Goal: Transaction & Acquisition: Purchase product/service

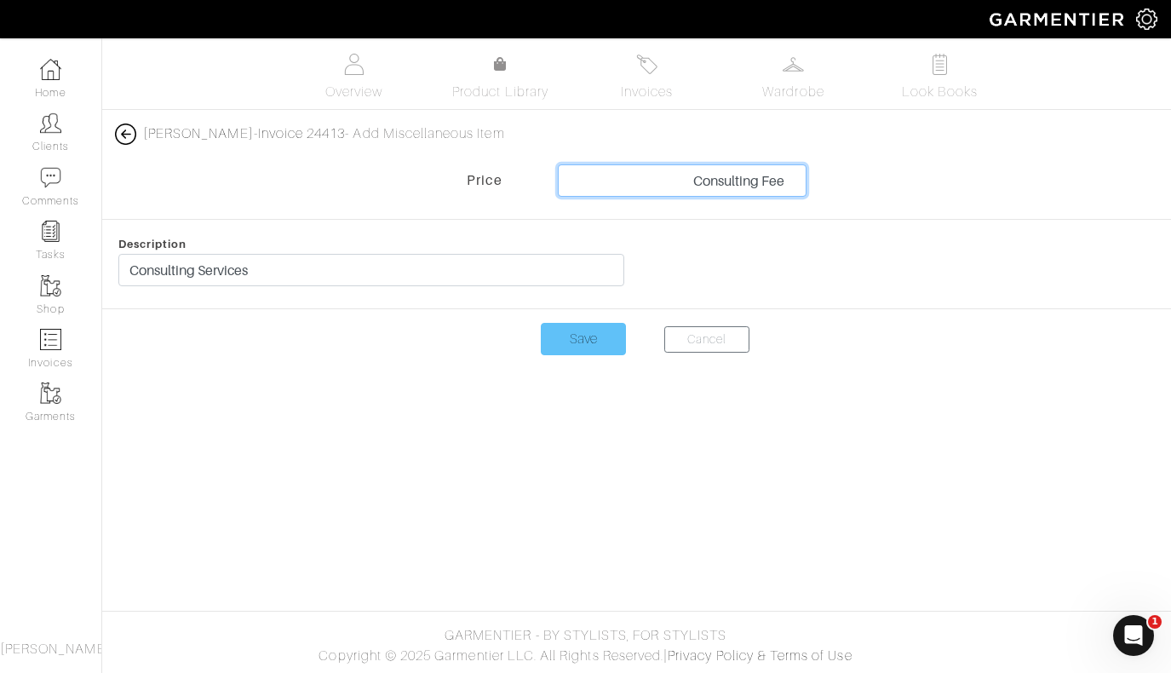
type input "Consulting Fee"
click at [576, 343] on input "Save" at bounding box center [583, 339] width 85 height 32
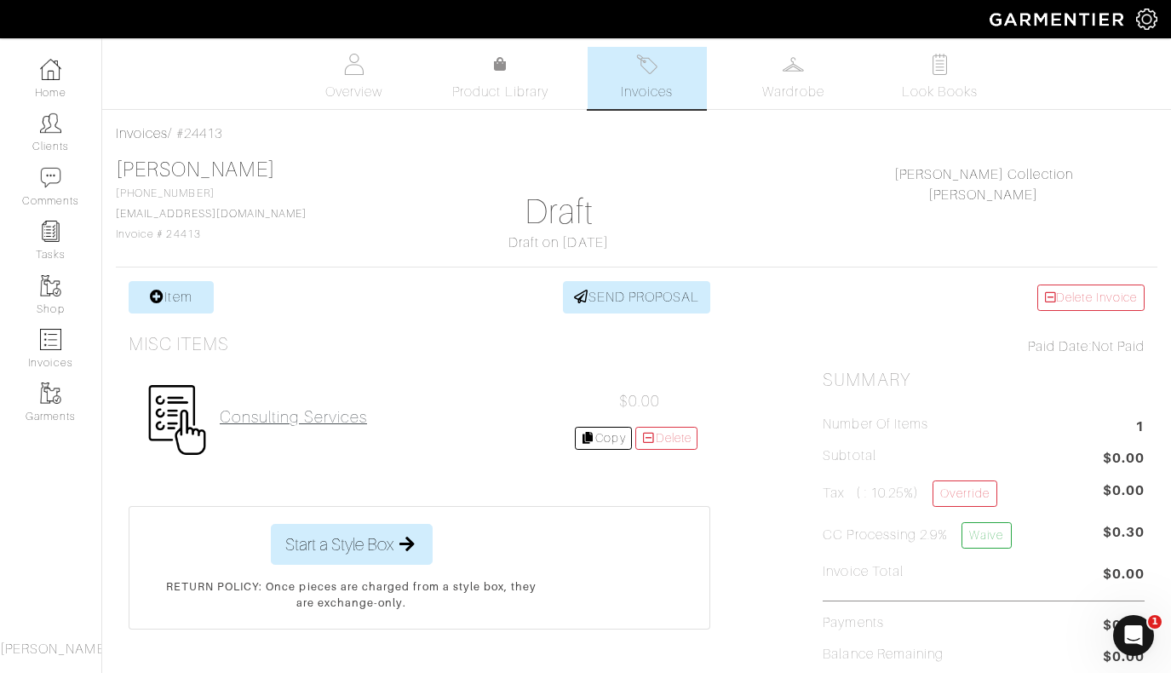
click at [313, 415] on h2 "Consulting Services" at bounding box center [293, 417] width 147 height 20
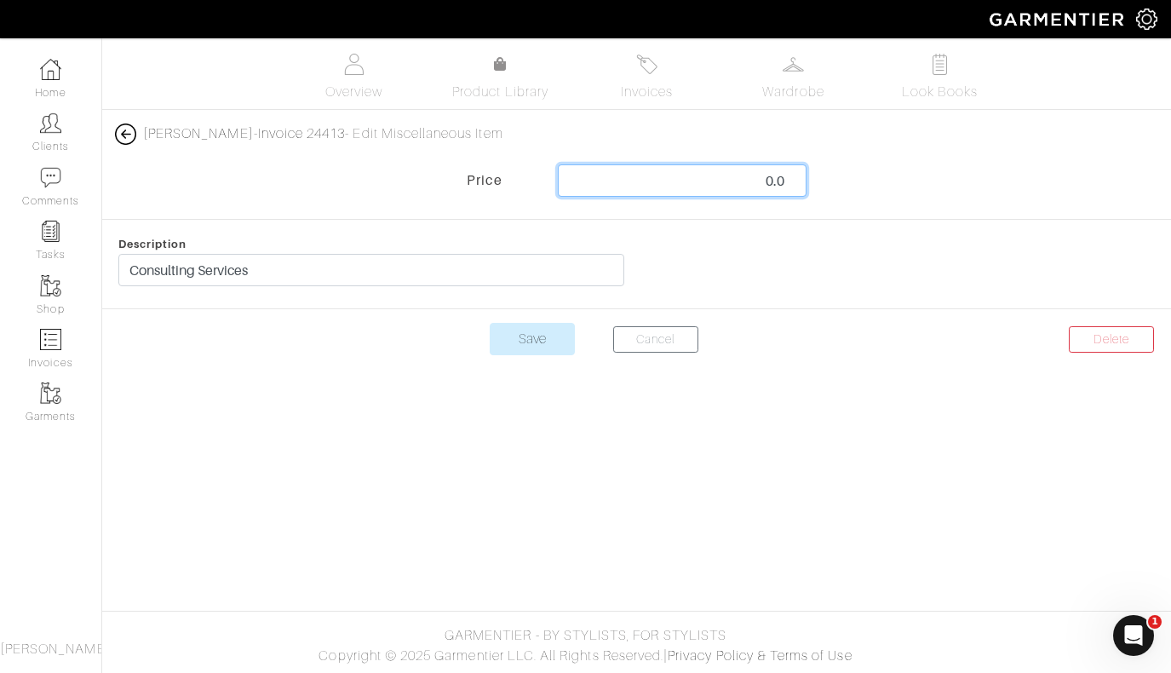
drag, startPoint x: 758, startPoint y: 177, endPoint x: 846, endPoint y: 183, distance: 87.9
click at [846, 183] on div "Price 0.0" at bounding box center [636, 184] width 1094 height 41
type input "350"
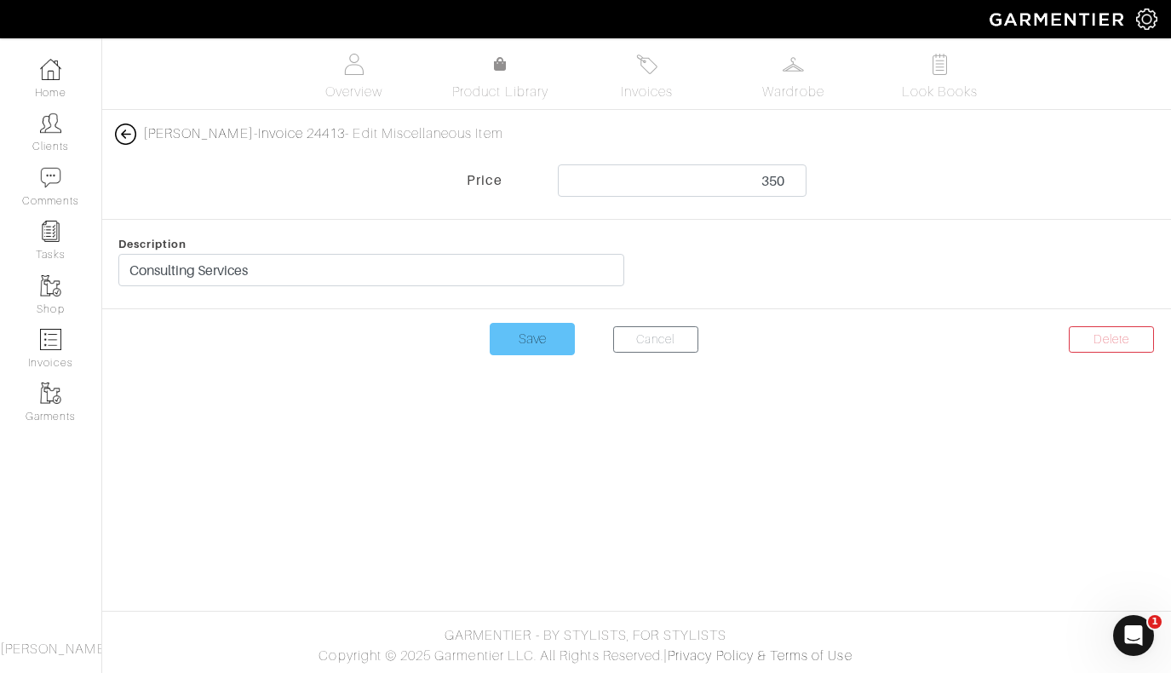
click at [523, 347] on input "Save" at bounding box center [532, 339] width 85 height 32
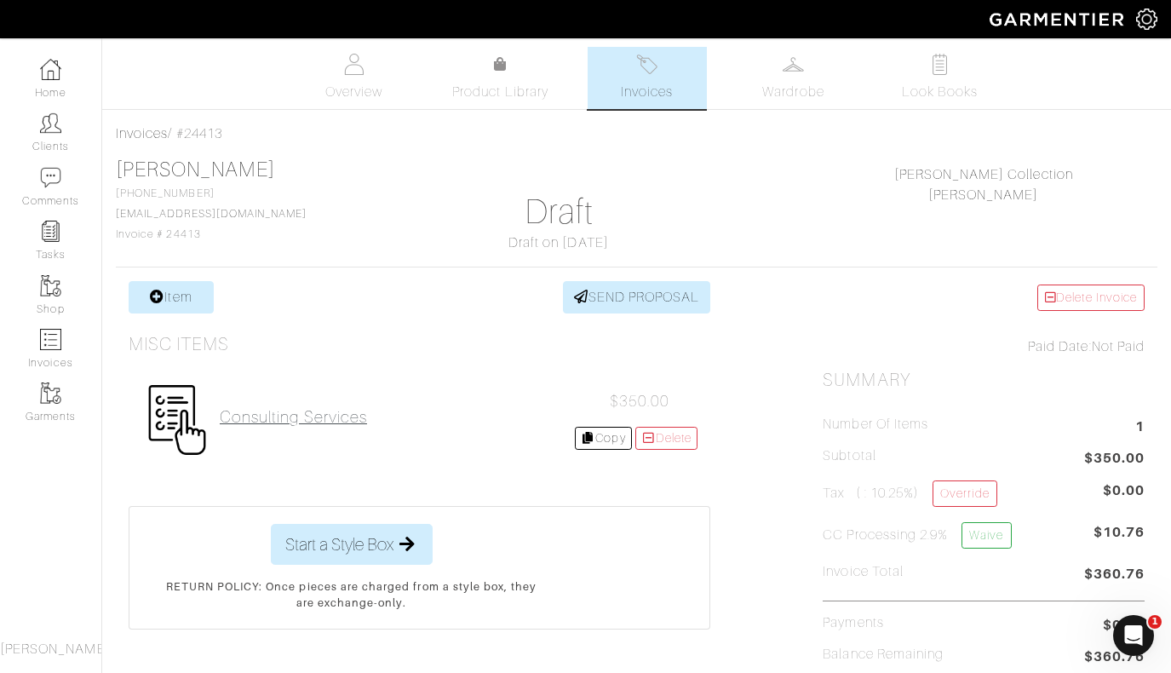
click at [301, 414] on h2 "Consulting Services" at bounding box center [293, 417] width 147 height 20
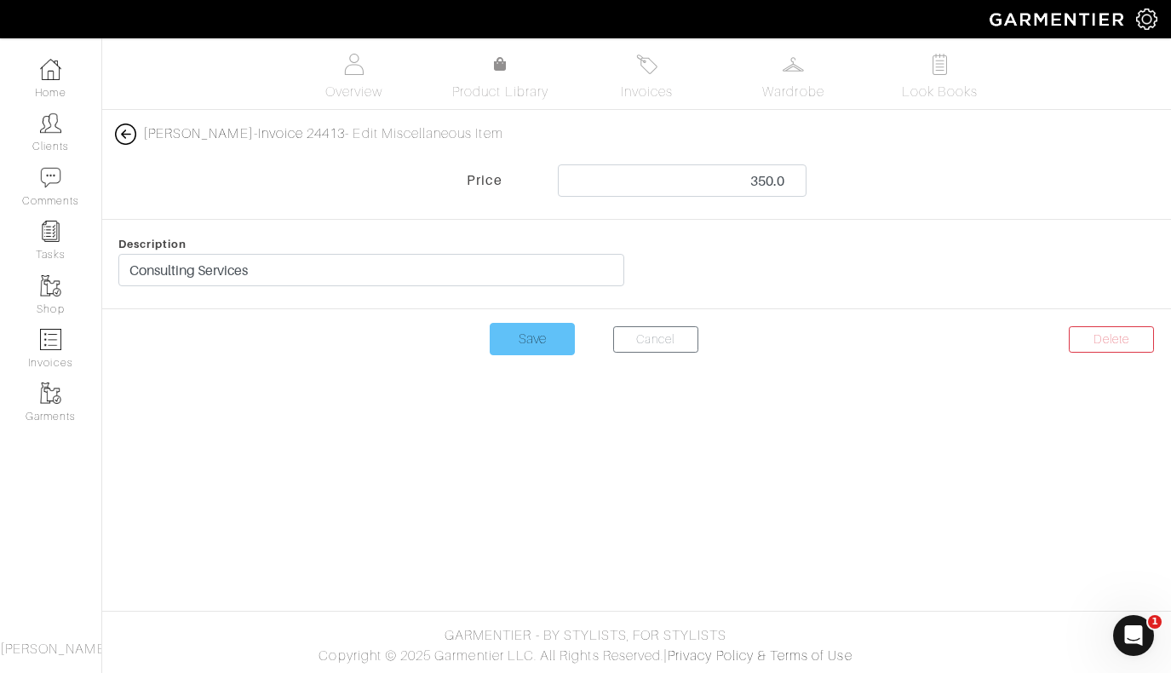
click at [534, 342] on input "Save" at bounding box center [532, 339] width 85 height 32
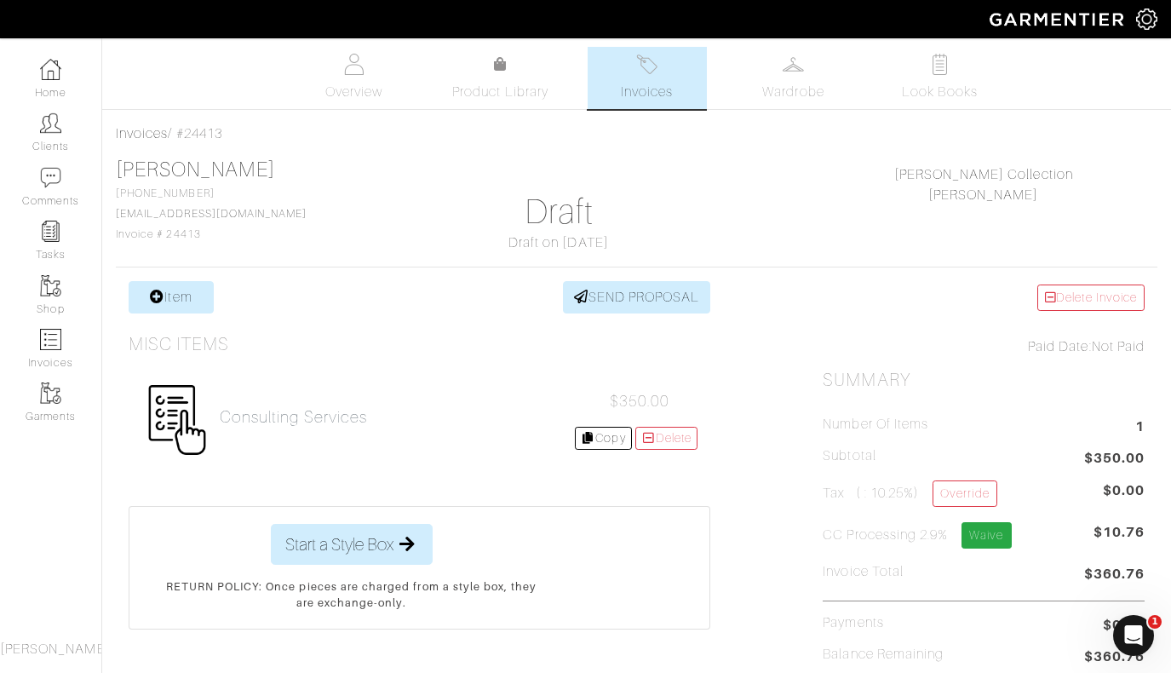
click at [988, 527] on link "Waive" at bounding box center [986, 535] width 49 height 26
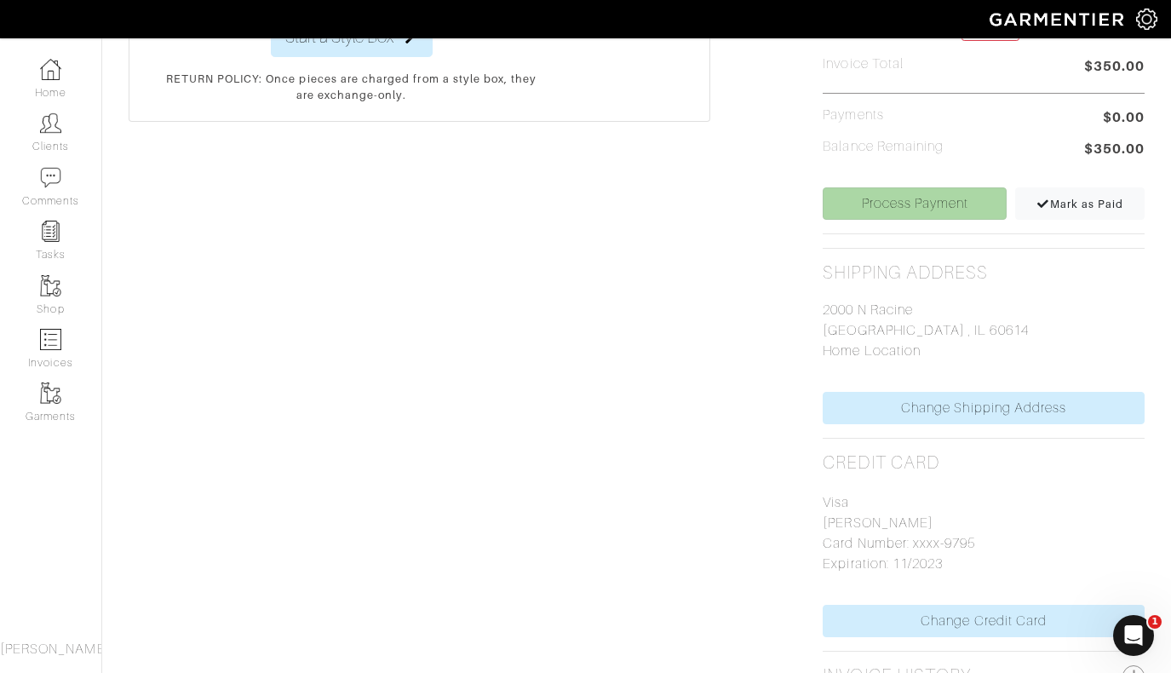
scroll to position [518, 0]
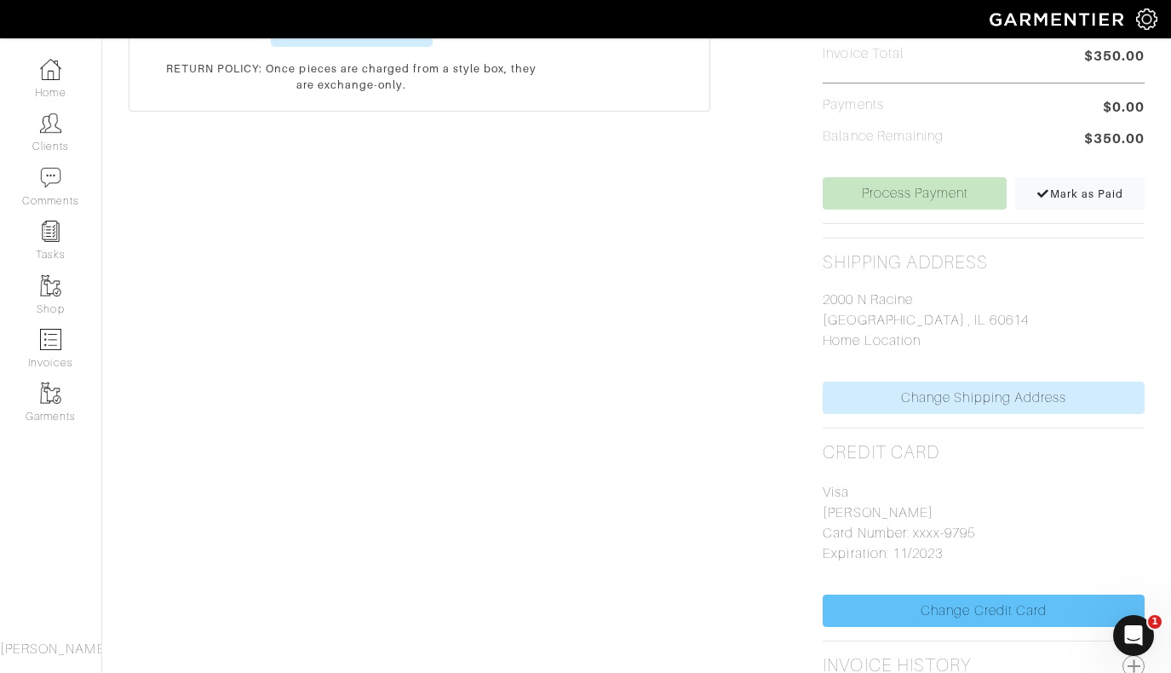
click at [952, 612] on link "Change Credit Card" at bounding box center [984, 610] width 322 height 32
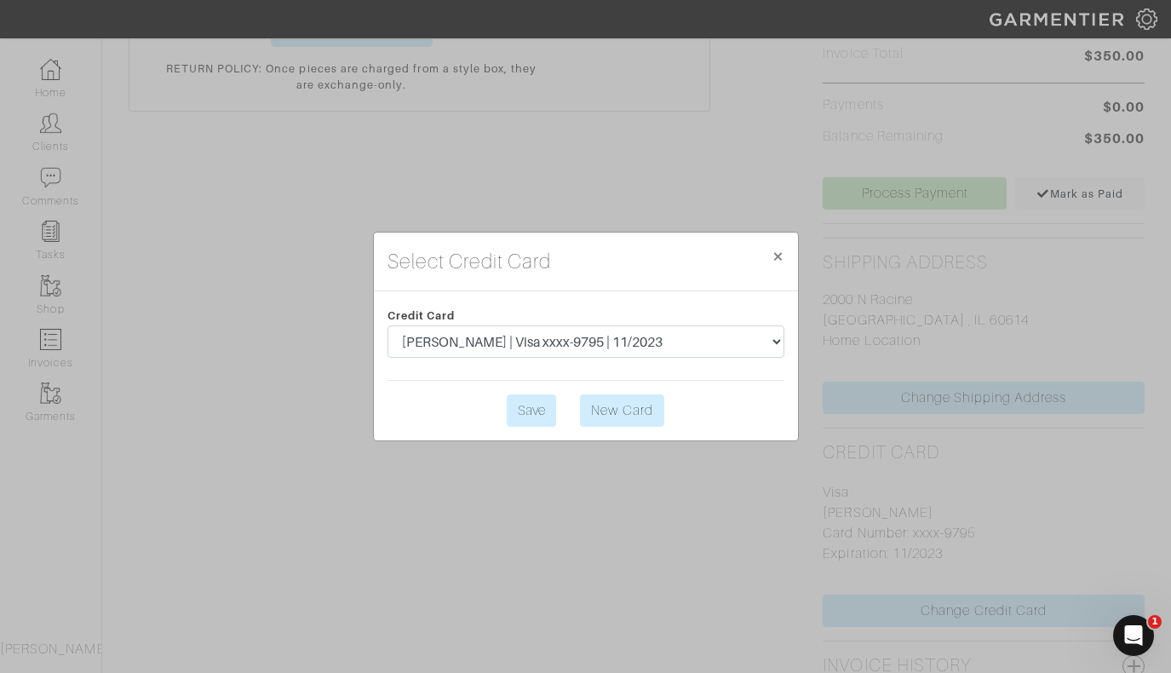
click at [625, 407] on link "New Card" at bounding box center [621, 410] width 83 height 32
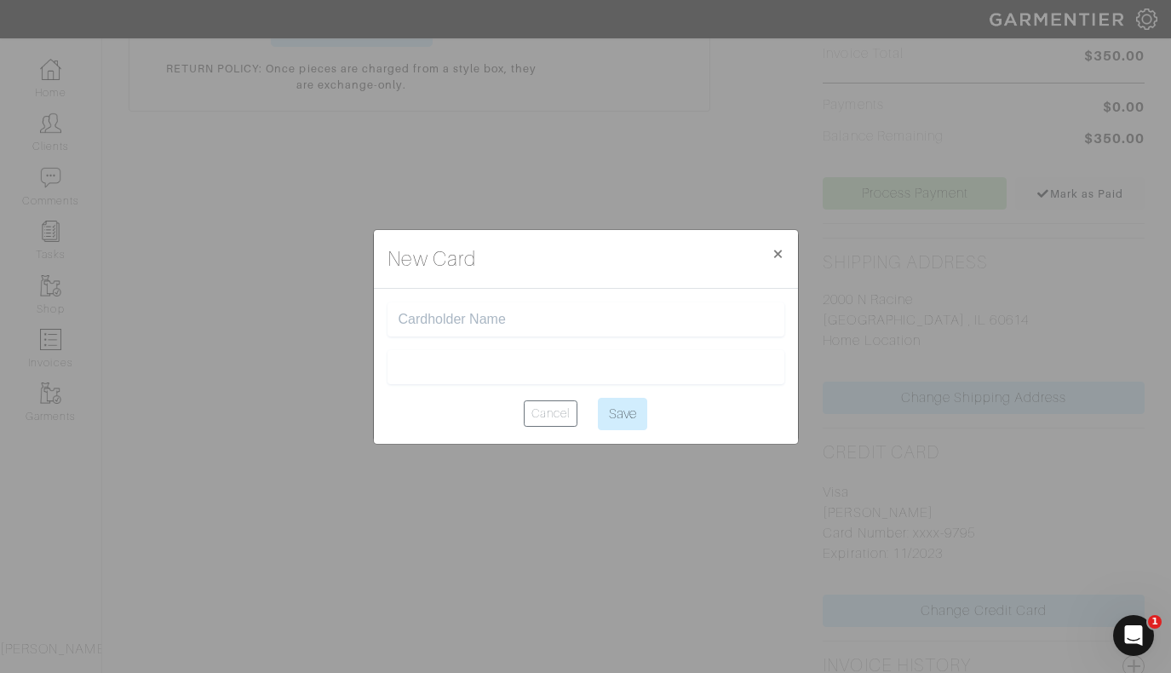
click at [497, 323] on input "text" at bounding box center [586, 320] width 375 height 16
type input "[PERSON_NAME]"
click at [624, 417] on input "Save" at bounding box center [622, 414] width 49 height 32
type input "Saving..."
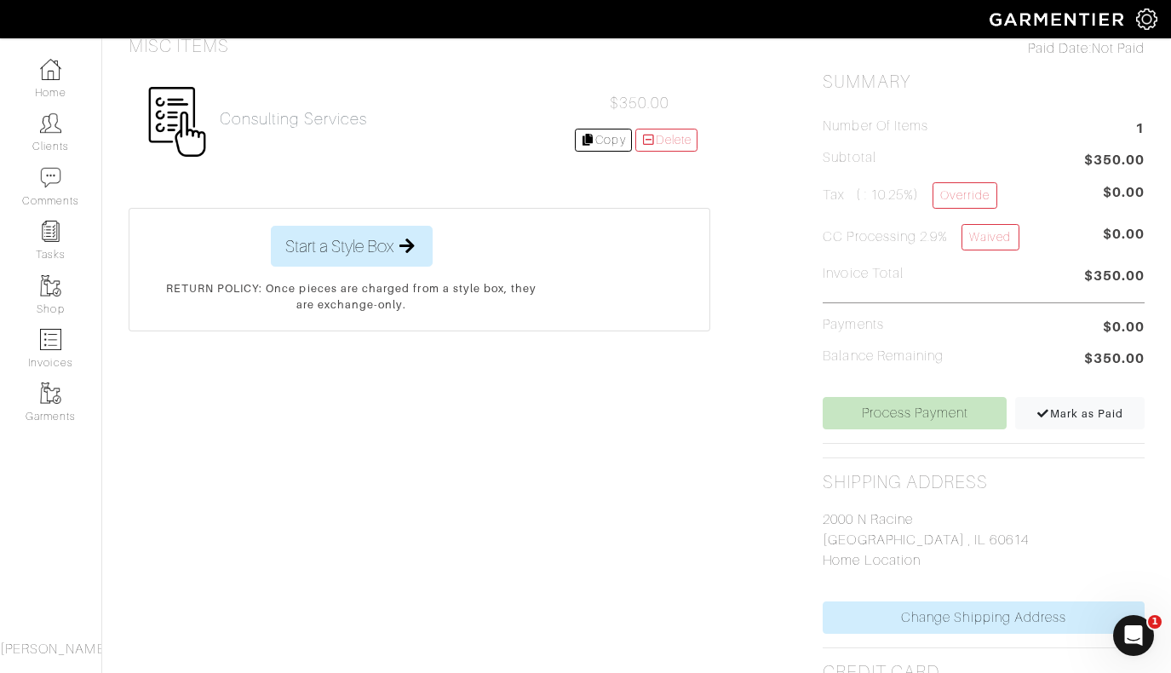
scroll to position [271, 0]
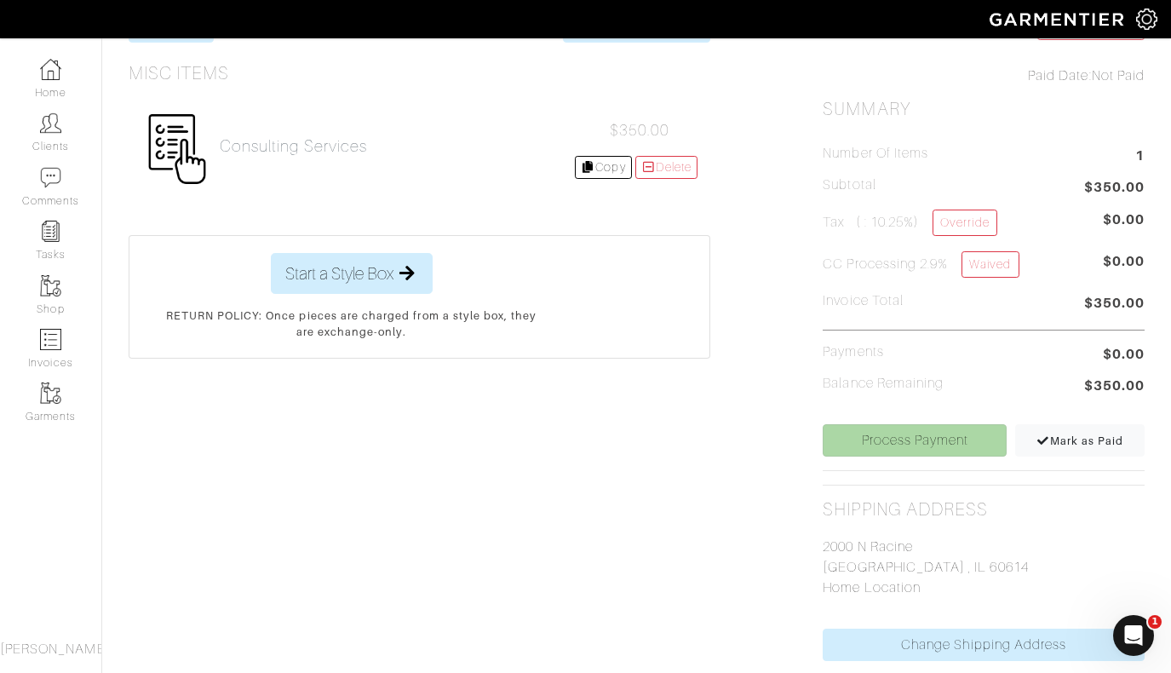
click at [904, 439] on link "Process Payment" at bounding box center [915, 440] width 184 height 32
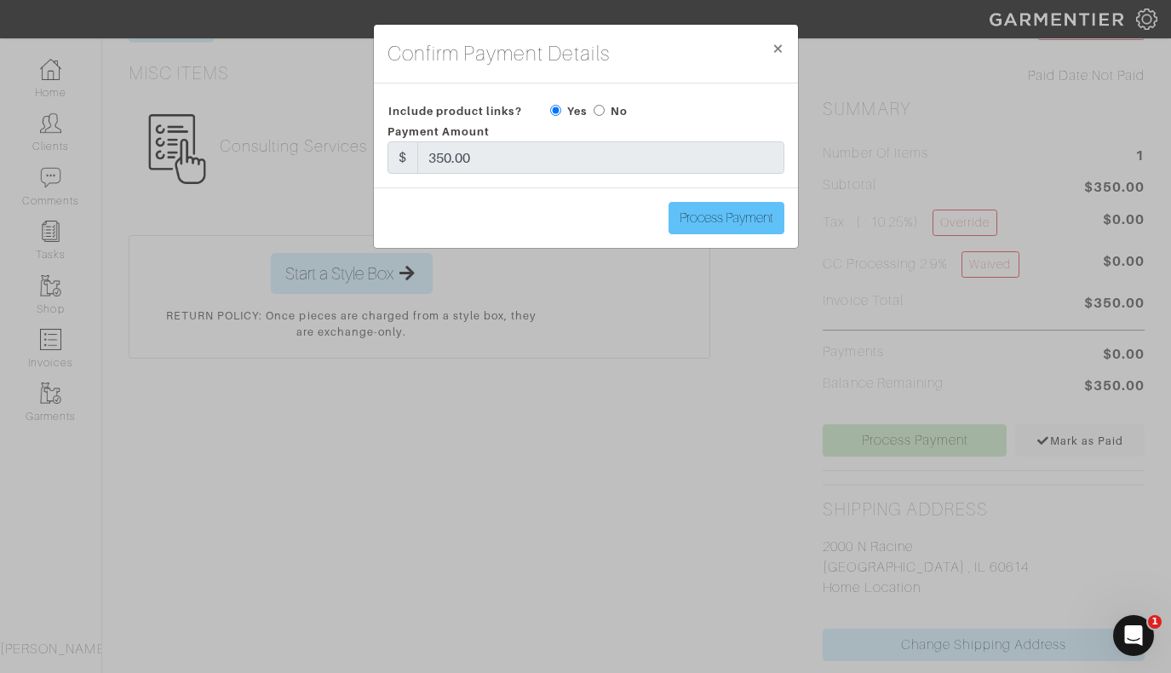
click at [720, 221] on input "Process Payment" at bounding box center [727, 218] width 116 height 32
type input "Process Payment"
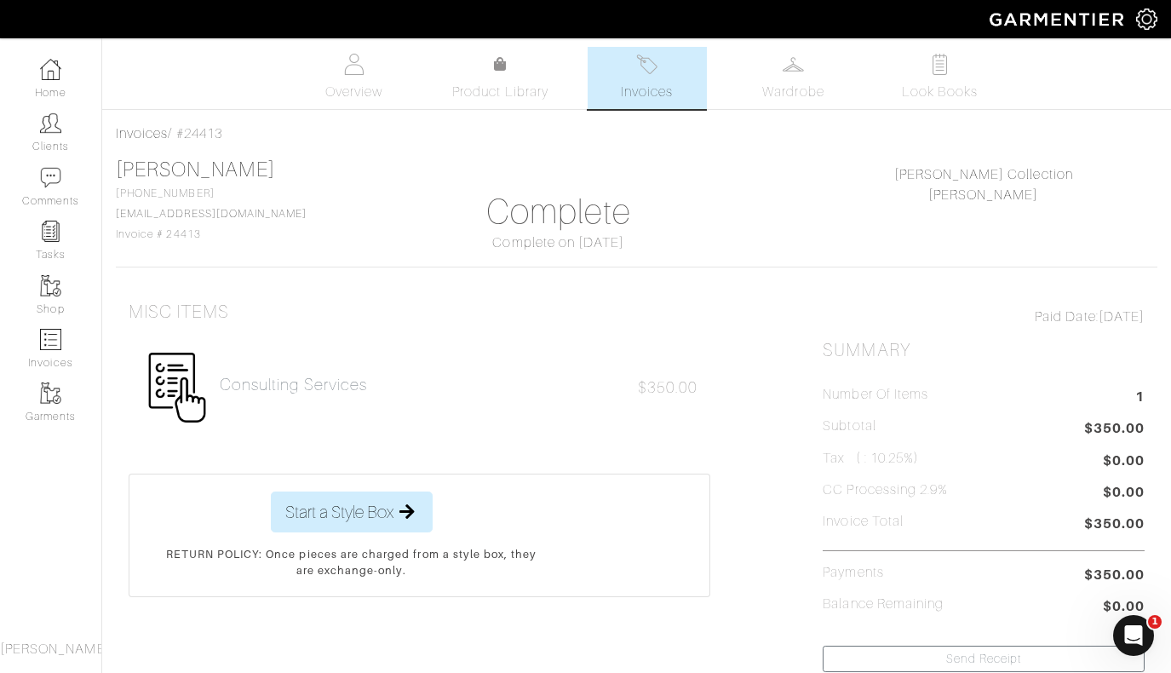
scroll to position [0, 0]
click at [645, 79] on link "Invoices" at bounding box center [647, 78] width 119 height 62
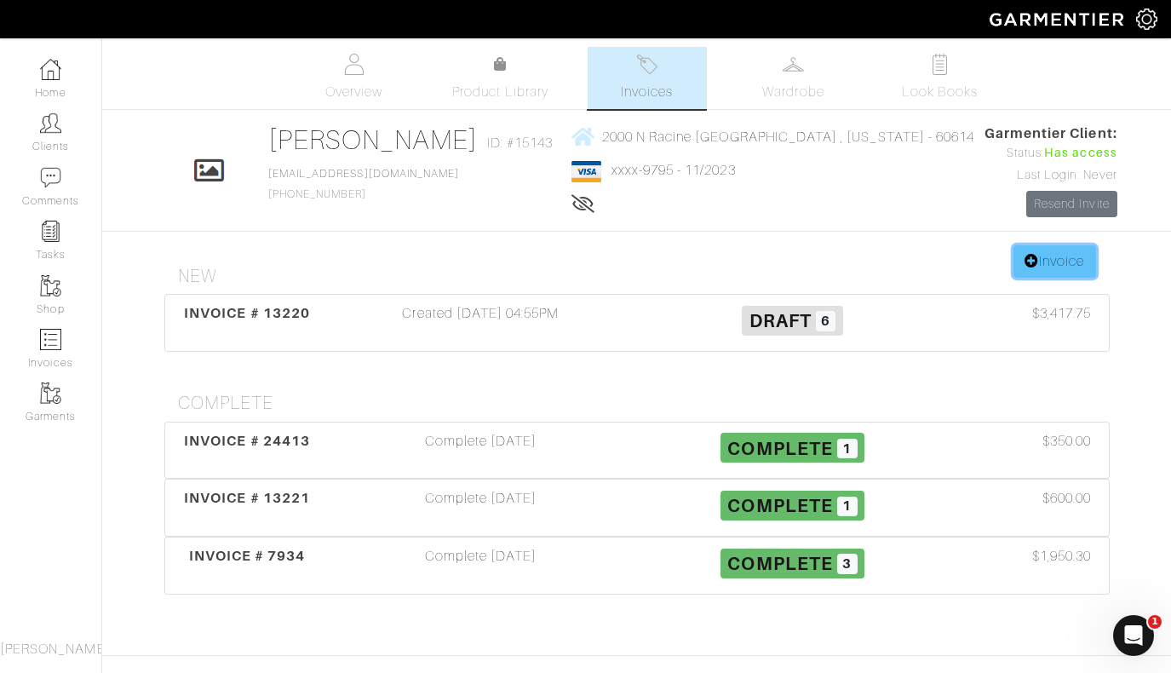
click at [1051, 264] on link "Invoice" at bounding box center [1054, 261] width 82 height 32
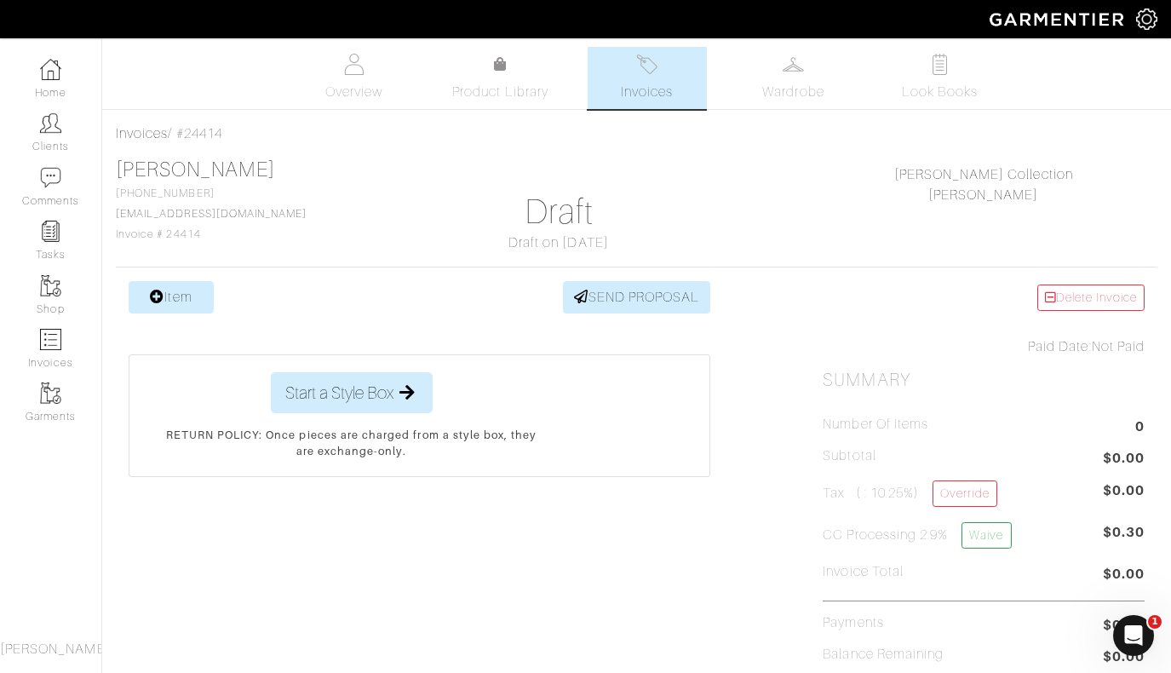
click at [167, 303] on link "Item" at bounding box center [171, 297] width 85 height 32
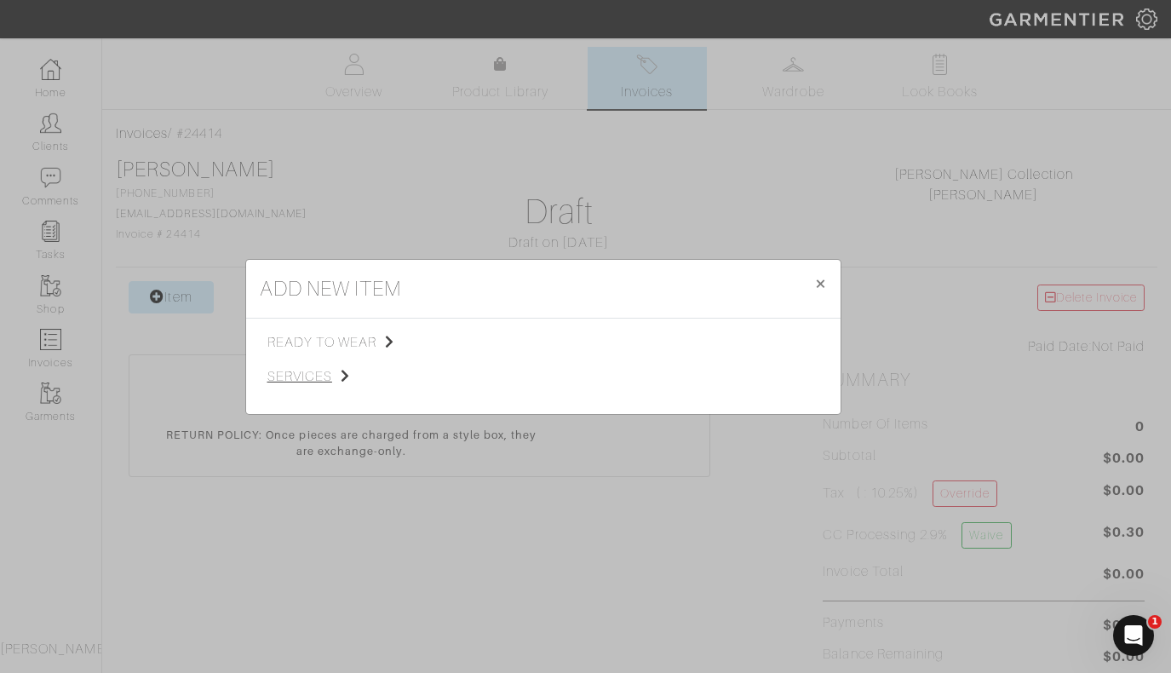
click at [306, 376] on span "services" at bounding box center [352, 376] width 171 height 20
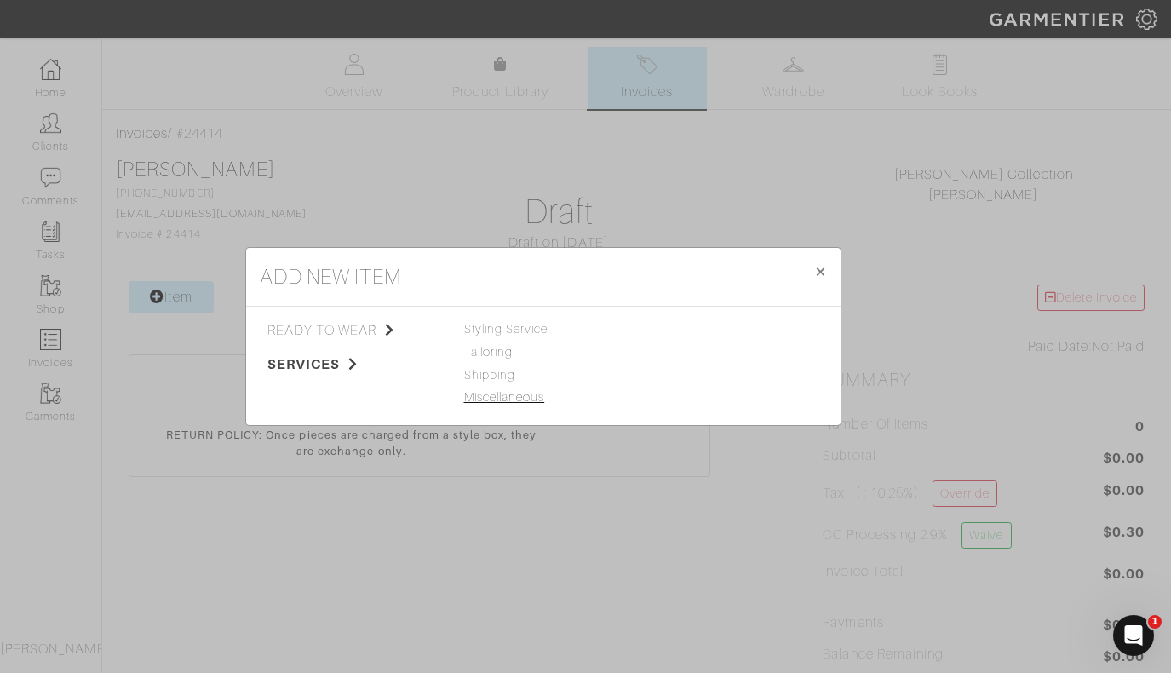
click at [502, 398] on link "Miscellaneous" at bounding box center [504, 397] width 81 height 14
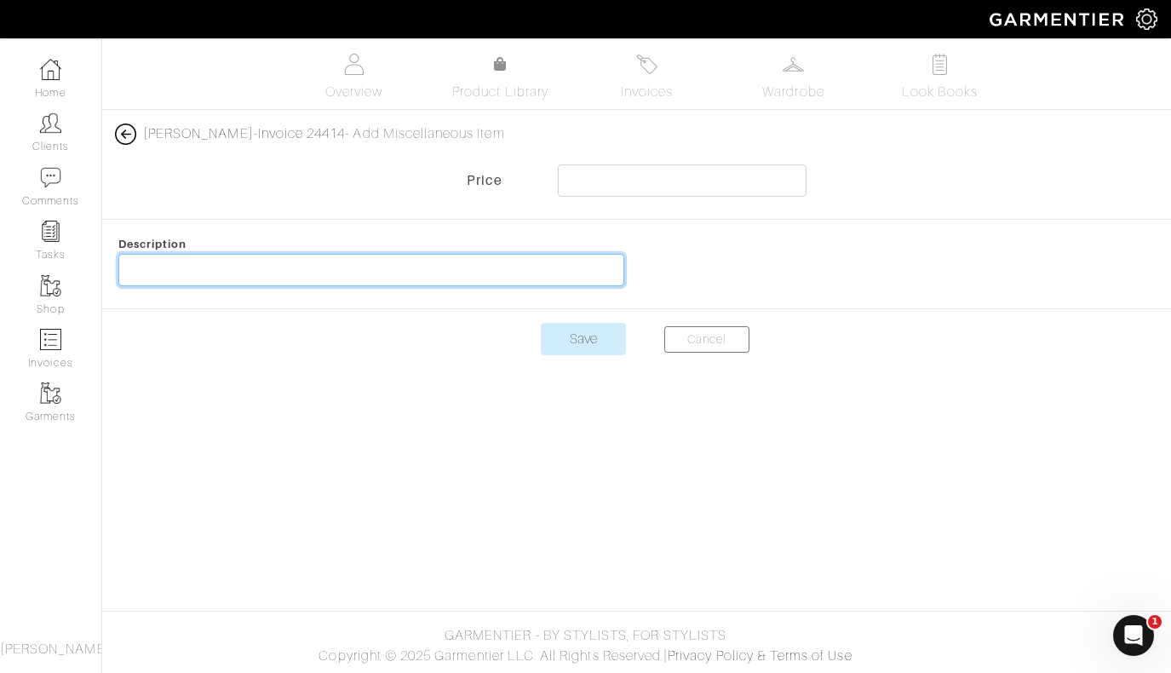
click at [455, 273] on input "text" at bounding box center [371, 270] width 506 height 32
type input "Consulting Services"
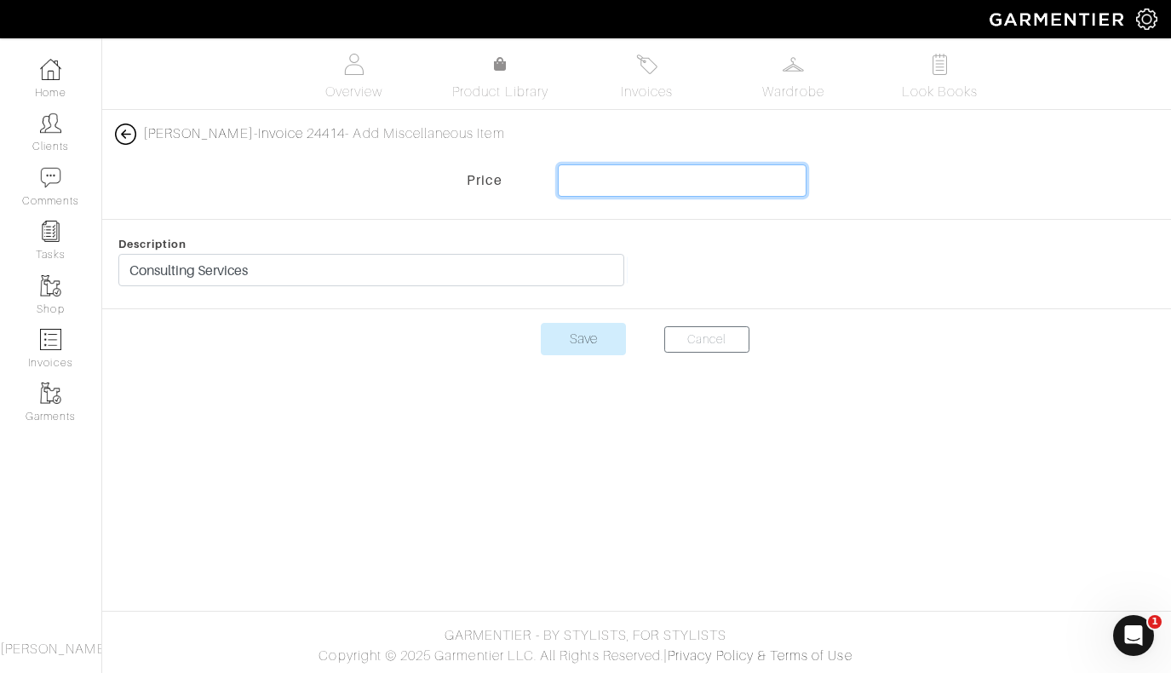
click at [734, 192] on input "text" at bounding box center [682, 180] width 248 height 32
type input "1923.86"
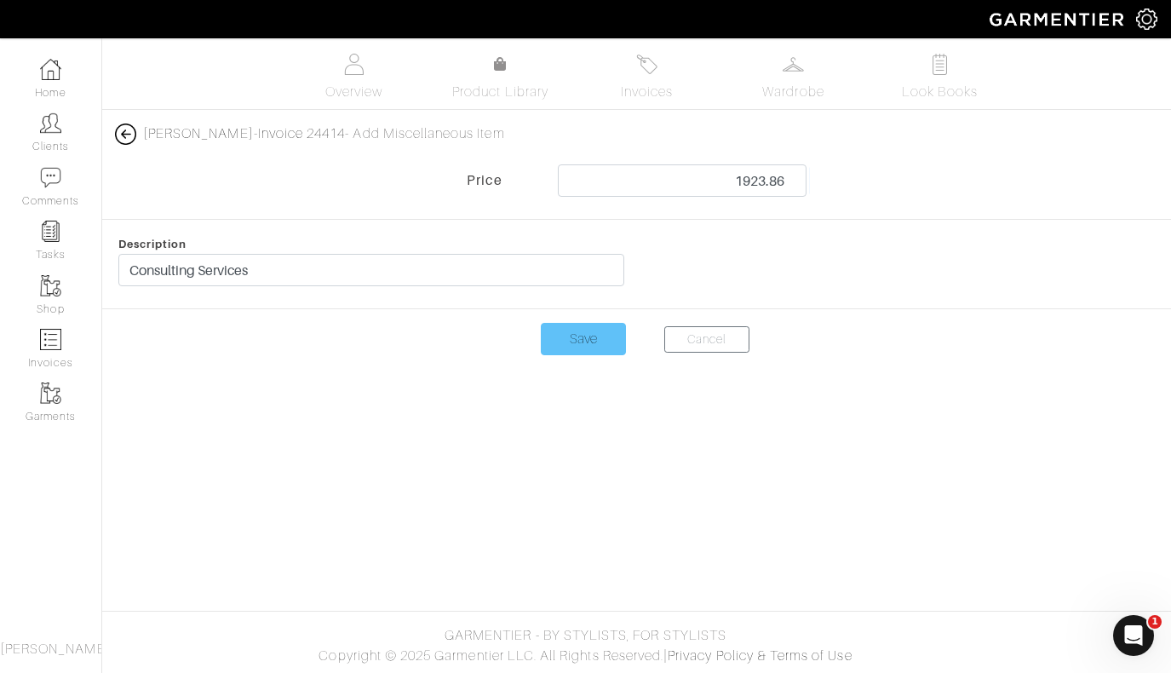
click at [577, 342] on input "Save" at bounding box center [583, 339] width 85 height 32
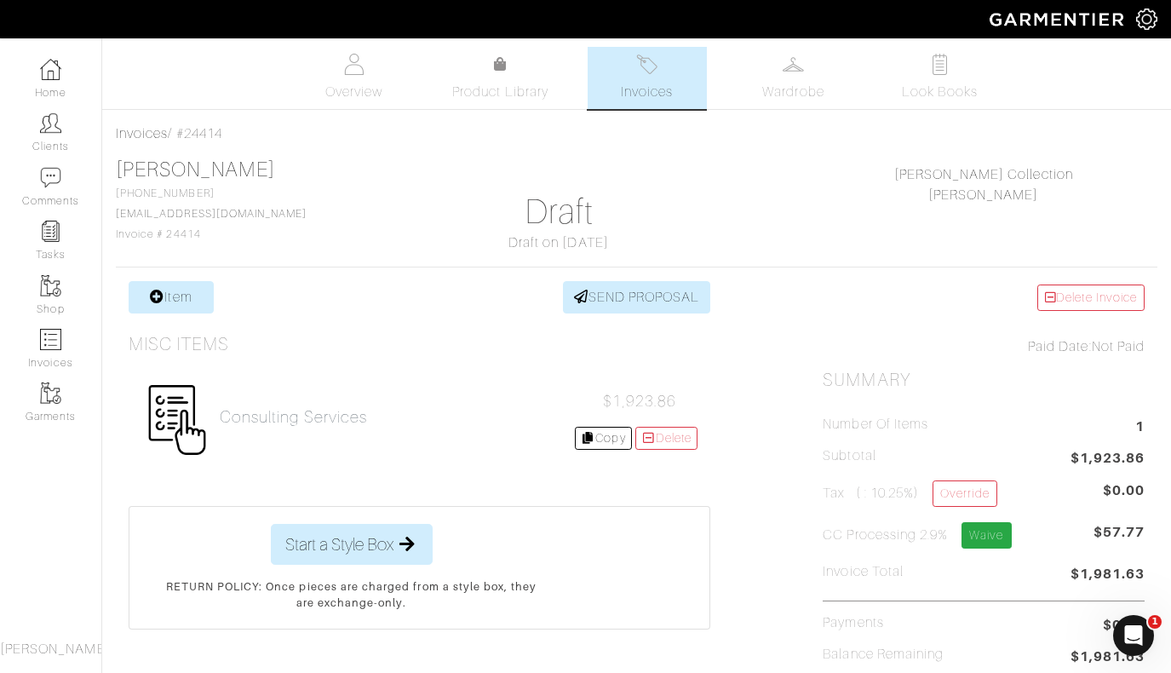
click at [993, 540] on link "Waive" at bounding box center [986, 535] width 49 height 26
click at [968, 491] on link "Override" at bounding box center [965, 493] width 64 height 26
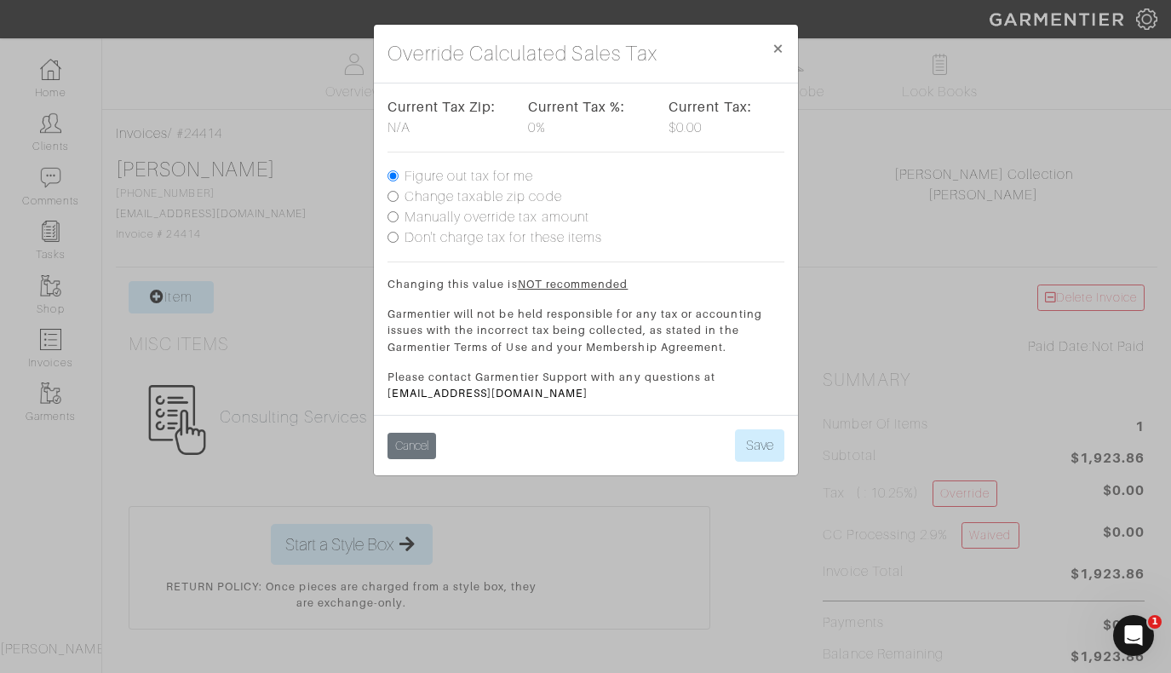
click at [425, 443] on button "Cancel" at bounding box center [411, 446] width 49 height 26
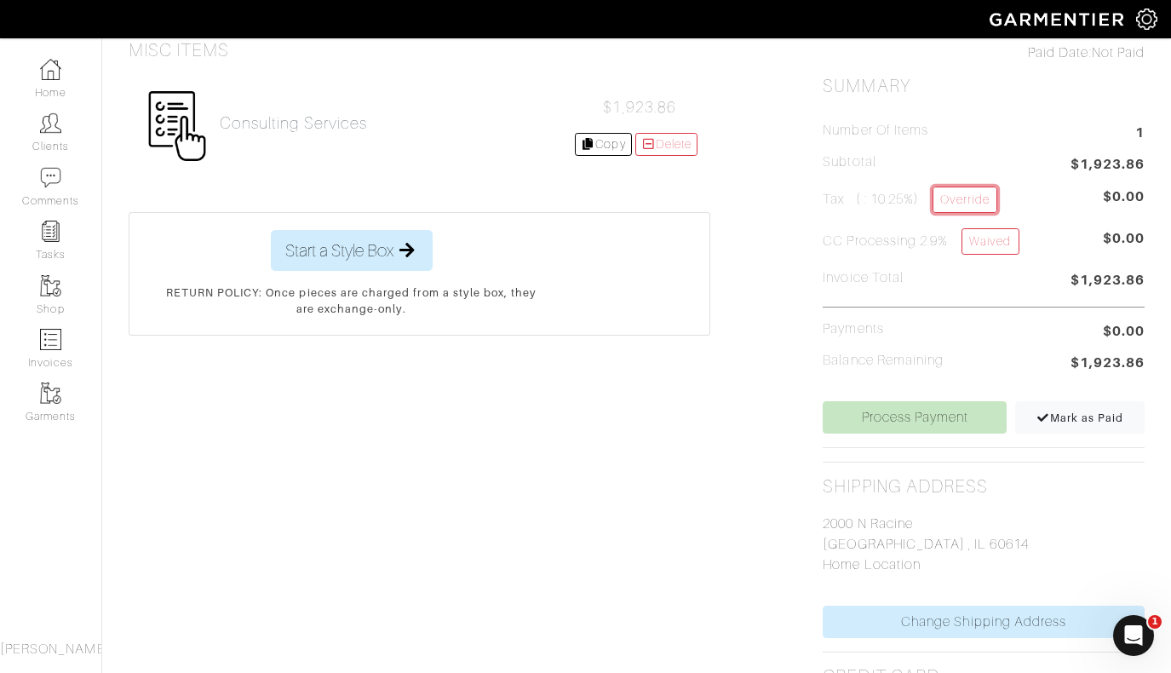
scroll to position [291, 0]
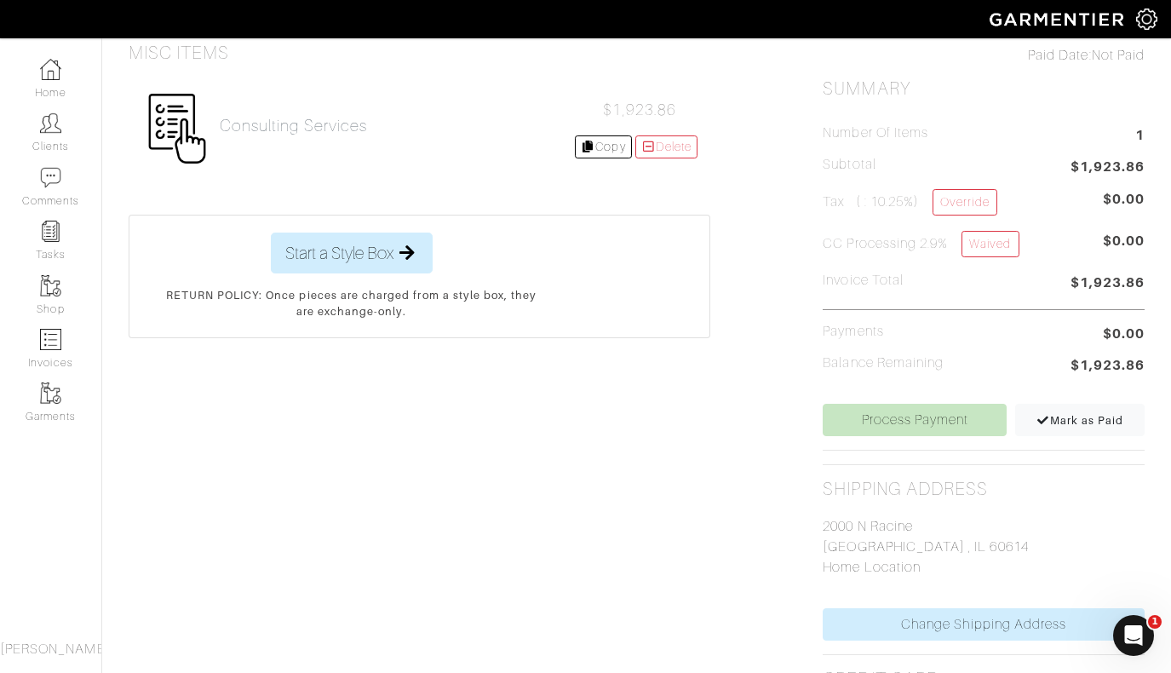
drag, startPoint x: 887, startPoint y: 421, endPoint x: 898, endPoint y: 386, distance: 36.4
click at [895, 418] on link "Process Payment" at bounding box center [915, 420] width 184 height 32
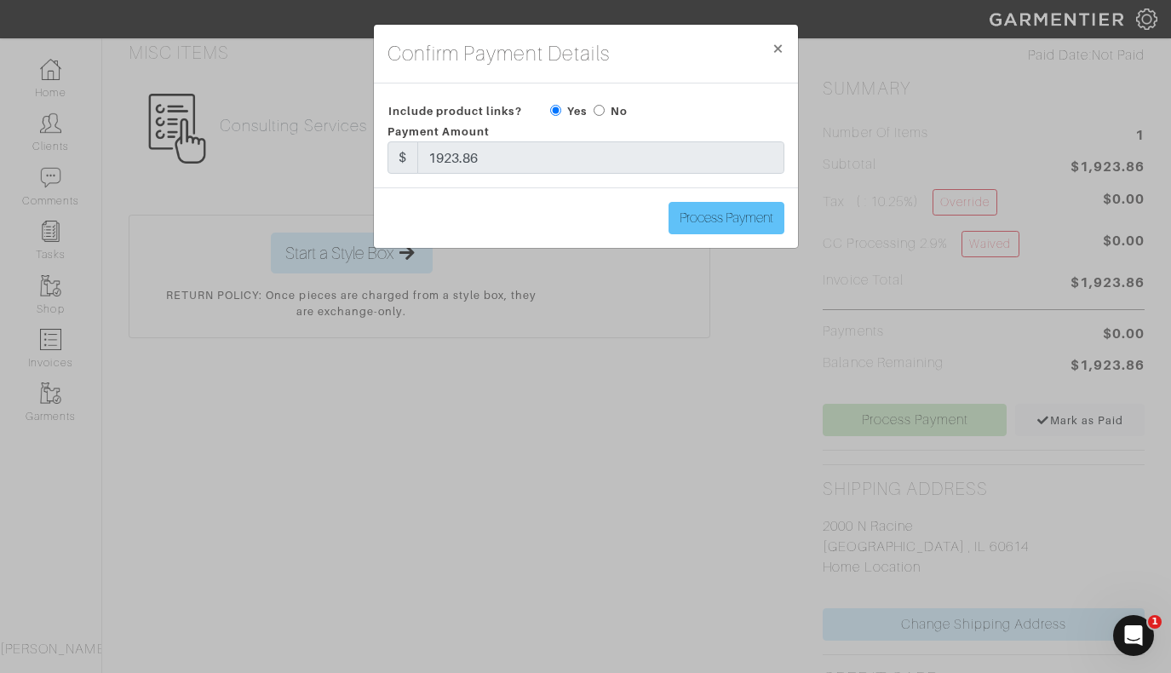
click at [732, 221] on input "Process Payment" at bounding box center [727, 218] width 116 height 32
type input "Process Payment"
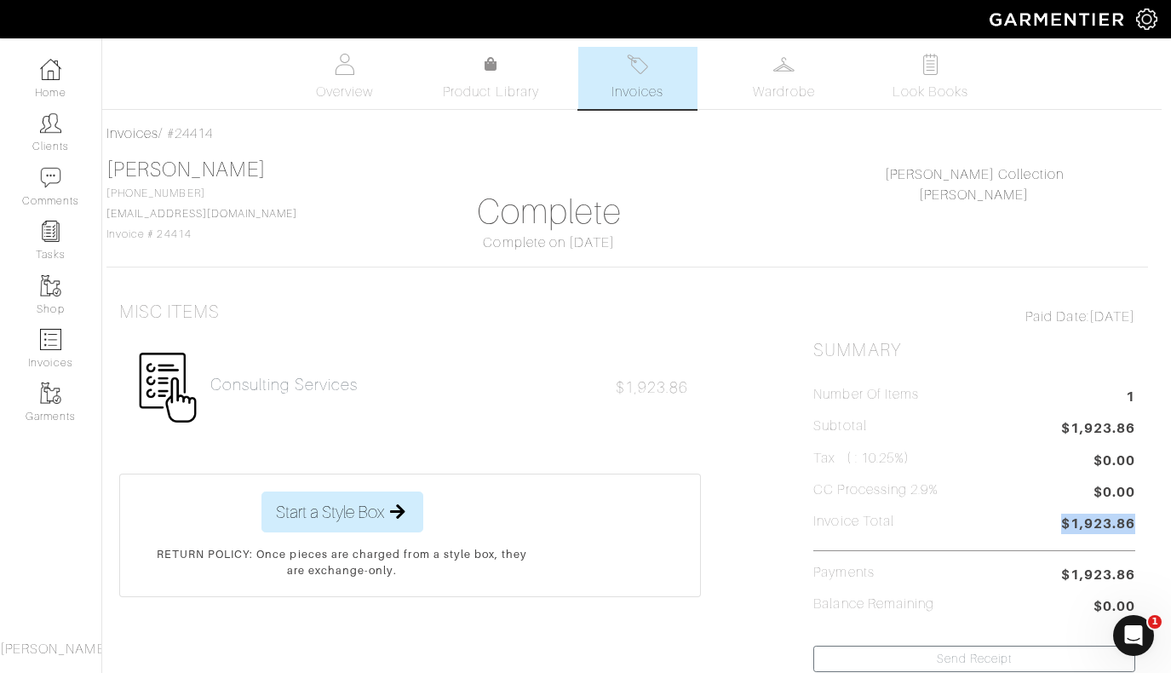
scroll to position [0, 13]
drag, startPoint x: 1063, startPoint y: 522, endPoint x: 1185, endPoint y: 520, distance: 121.8
click at [1158, 520] on html "Nick Roy Collection Nick Roy Home Clients Invoices Comments Reminders Stylists …" at bounding box center [572, 593] width 1171 height 1187
copy span "$1,923.86"
drag, startPoint x: 237, startPoint y: 130, endPoint x: 103, endPoint y: 134, distance: 133.8
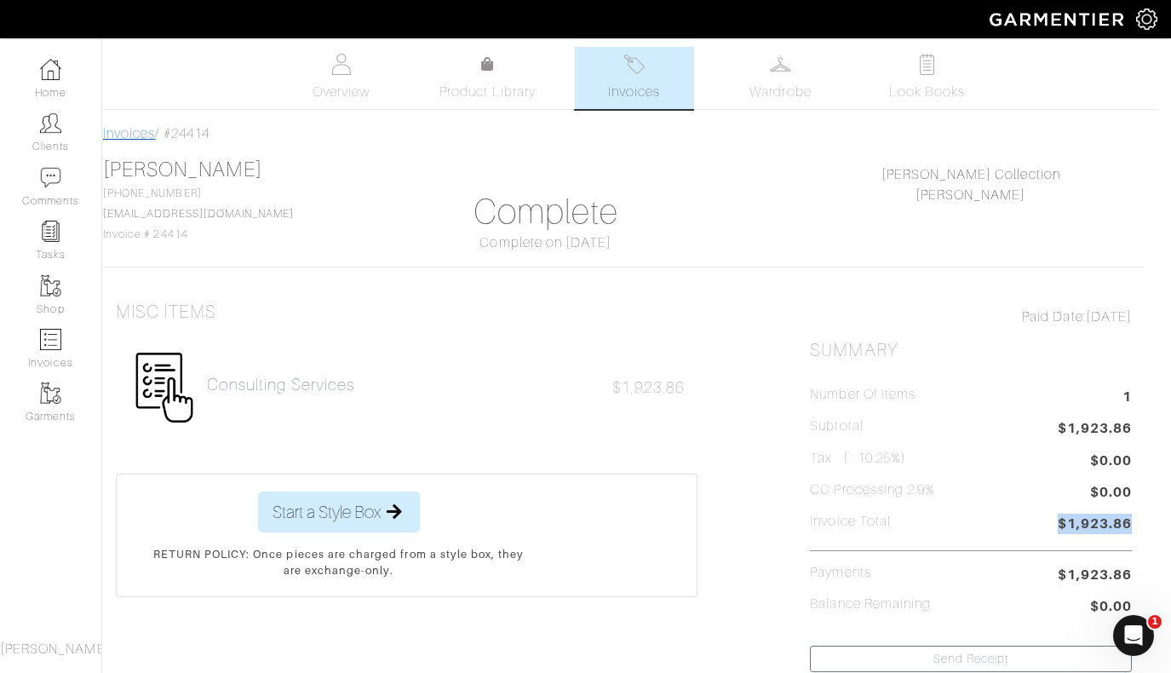
click at [103, 134] on div "Invoices / #24414" at bounding box center [624, 133] width 1042 height 20
copy div "Invoices / #24414"
